Goal: Information Seeking & Learning: Learn about a topic

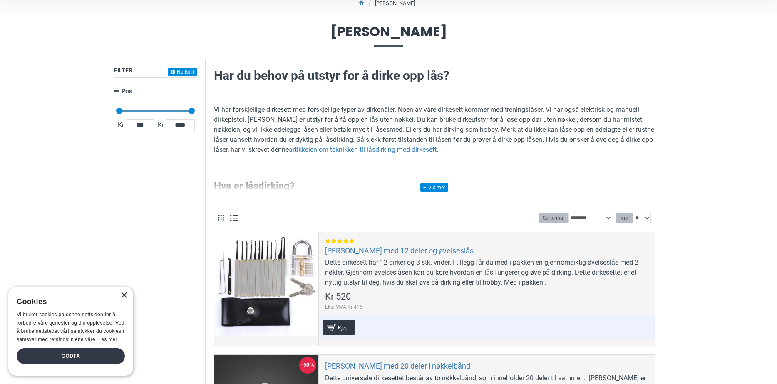
scroll to position [77, 0]
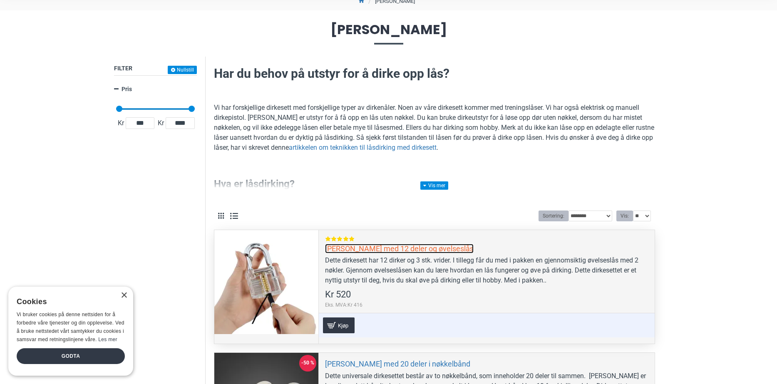
click at [350, 248] on link "[PERSON_NAME] med 12 deler og øvelseslås" at bounding box center [399, 249] width 149 height 10
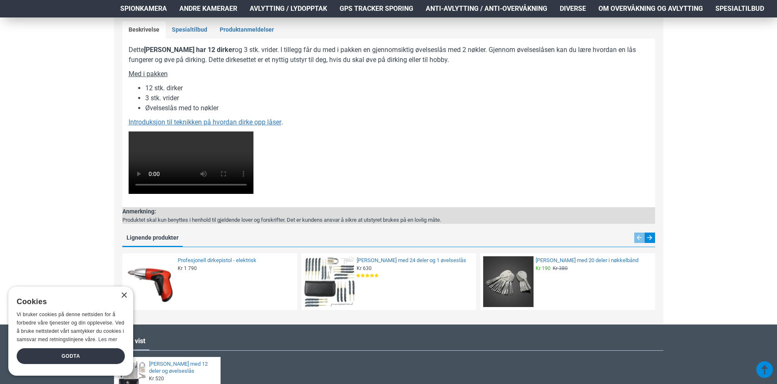
scroll to position [514, 0]
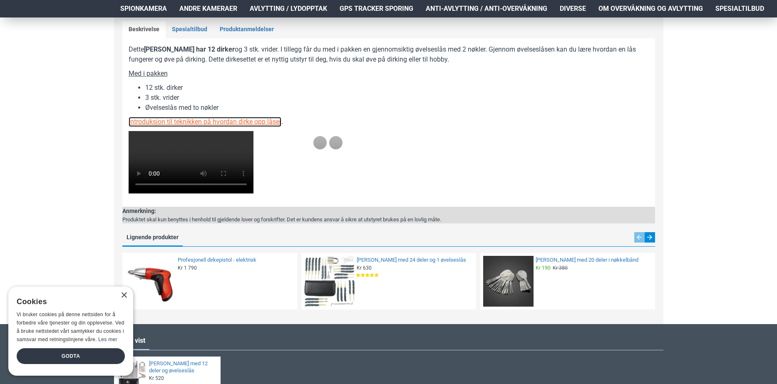
click at [231, 120] on u "Introduksjon til teknikken på hvordan dirke opp låser" at bounding box center [205, 122] width 153 height 8
click at [265, 124] on u "Introduksjon til teknikken på hvordan dirke opp låser" at bounding box center [205, 122] width 153 height 8
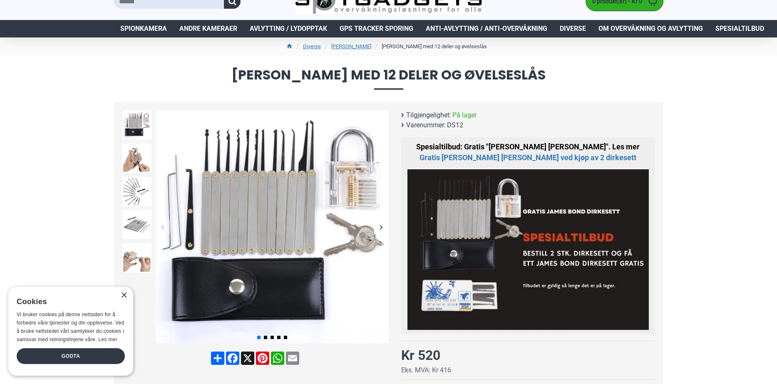
scroll to position [30, 0]
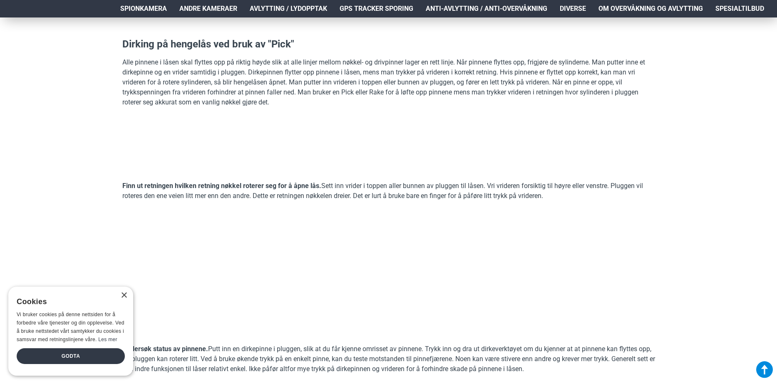
scroll to position [1047, 0]
